Goal: Information Seeking & Learning: Learn about a topic

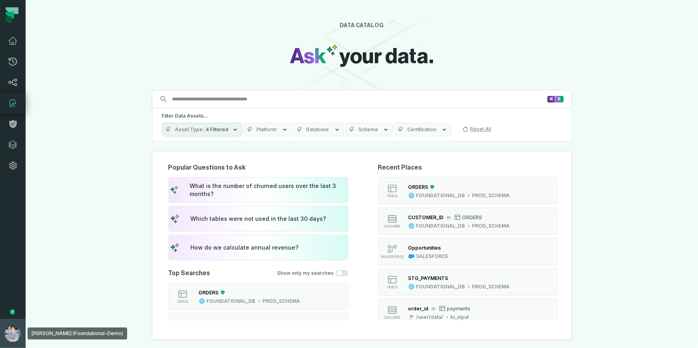
click at [15, 336] on img "button" at bounding box center [13, 334] width 16 height 16
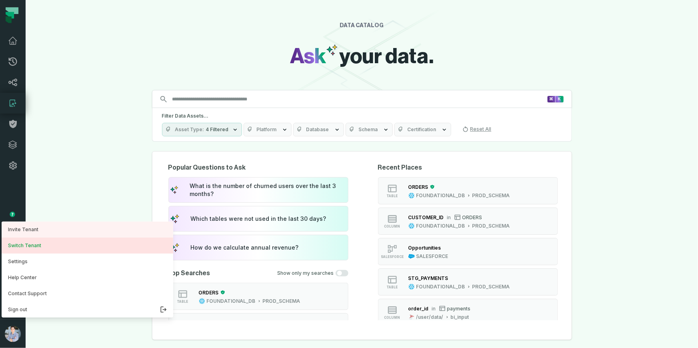
click at [35, 244] on button "Switch Tenant" at bounding box center [88, 245] width 172 height 16
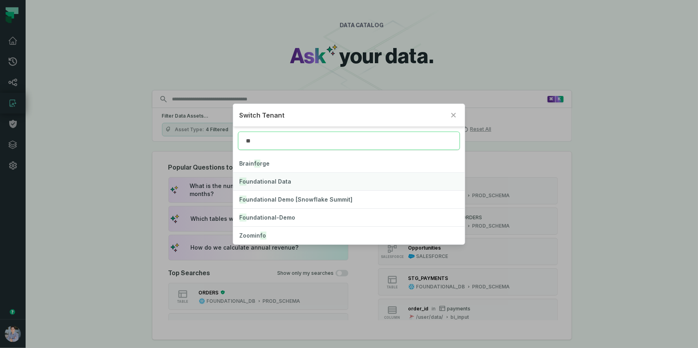
type input "**"
click at [280, 181] on span "Fo undational Data" at bounding box center [265, 181] width 52 height 7
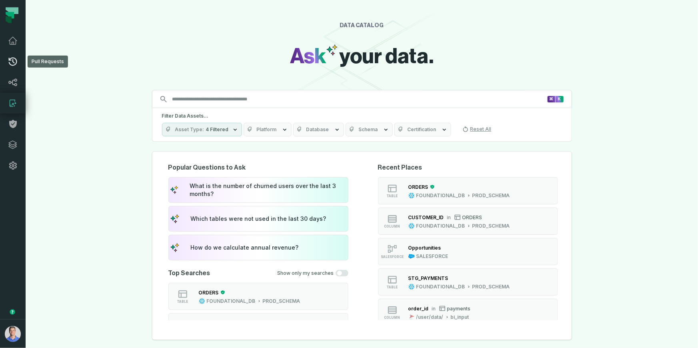
click at [13, 62] on icon at bounding box center [13, 62] width 8 height 8
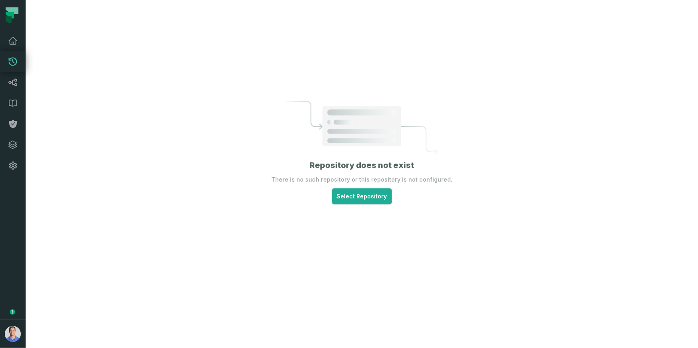
click at [14, 58] on icon at bounding box center [13, 62] width 8 height 8
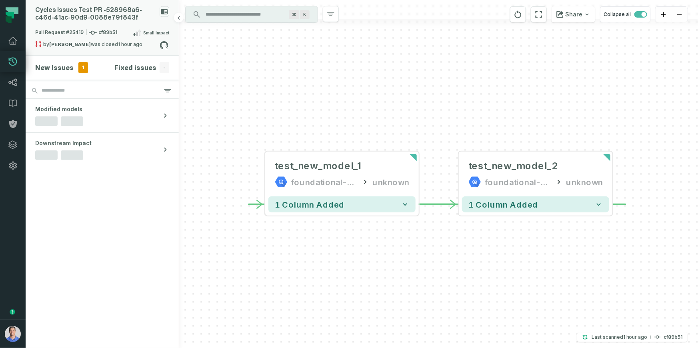
click at [119, 35] on div "Pull Request #25419 cf89b51 Small Impact" at bounding box center [102, 34] width 134 height 13
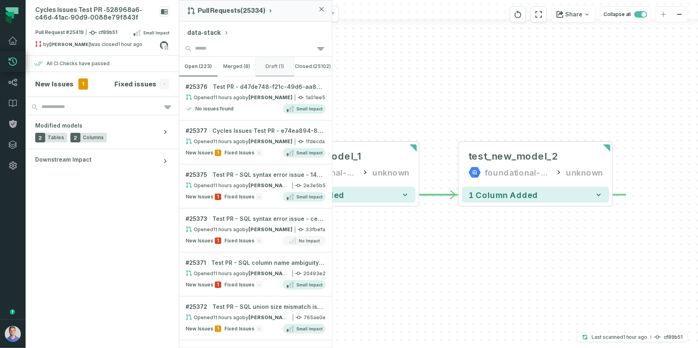
click at [272, 64] on button "draft (1)" at bounding box center [274, 66] width 38 height 19
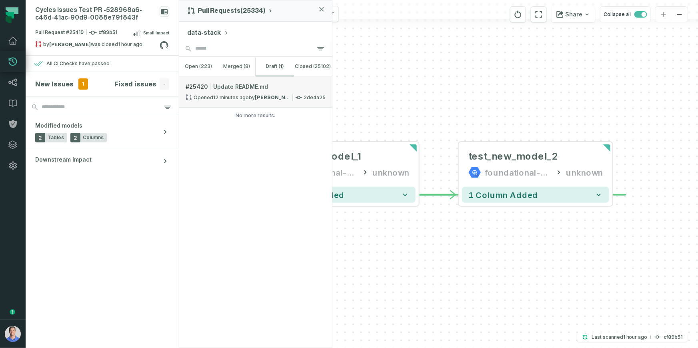
click at [282, 95] on strong "[PERSON_NAME]" at bounding box center [277, 97] width 44 height 6
